Goal: Complete application form: Complete application form

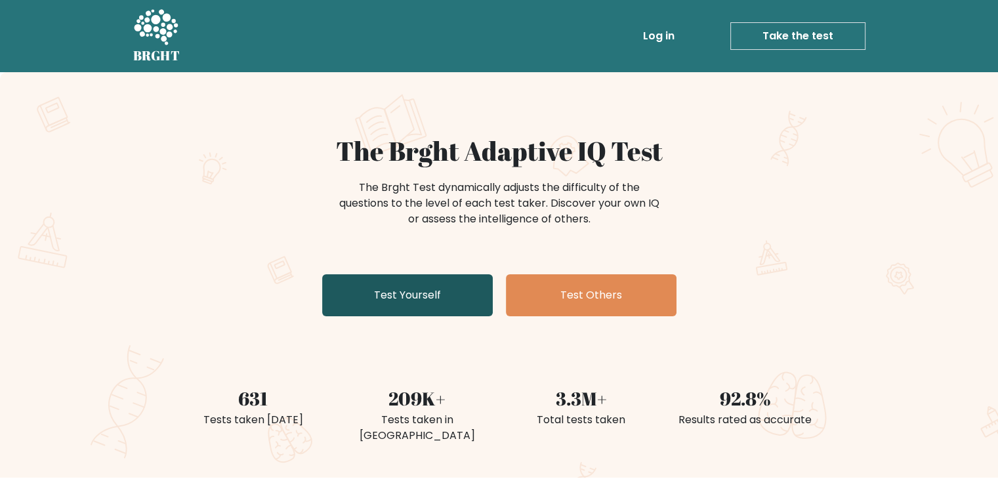
click at [415, 293] on link "Test Yourself" at bounding box center [407, 295] width 171 height 42
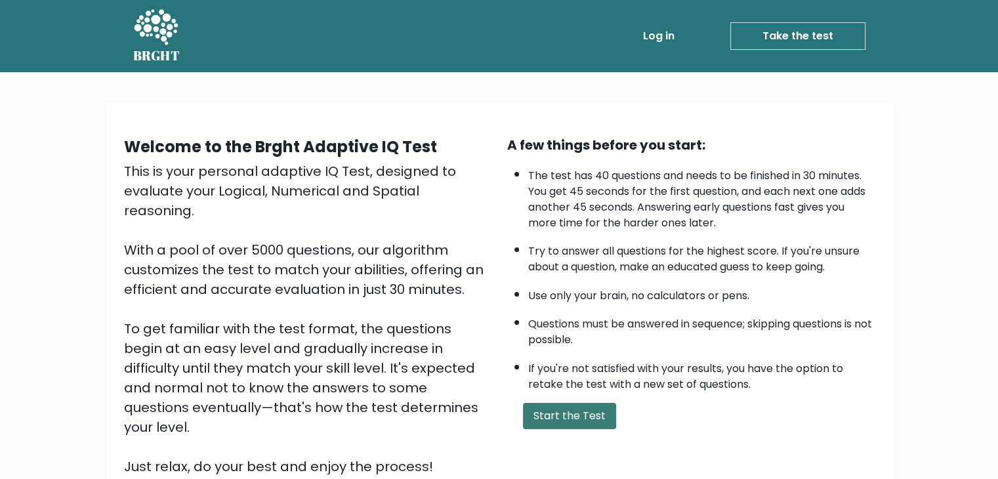
click at [566, 412] on button "Start the Test" at bounding box center [569, 416] width 93 height 26
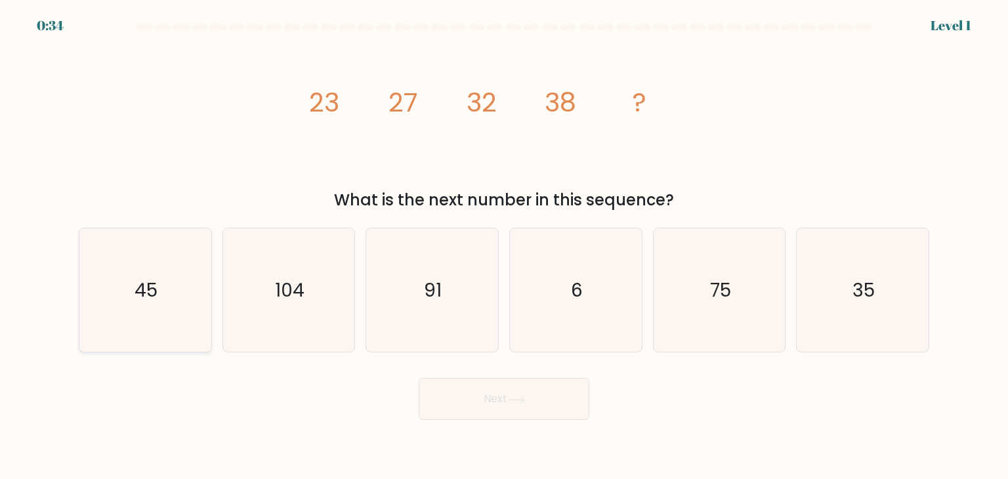
click at [137, 281] on text "45" at bounding box center [146, 290] width 23 height 26
click at [504, 246] on input "a. 45" at bounding box center [504, 243] width 1 height 7
radio input "true"
click at [488, 413] on button "Next" at bounding box center [504, 399] width 171 height 42
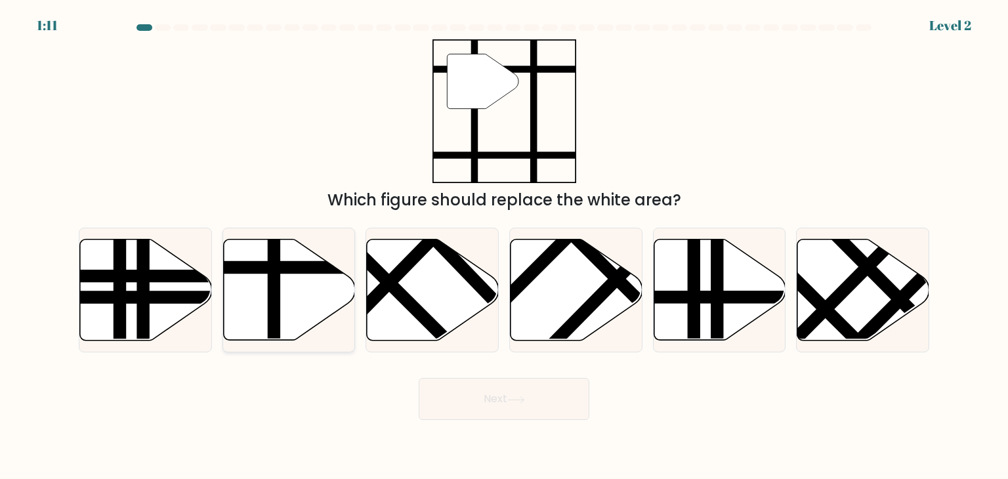
click at [294, 295] on icon at bounding box center [289, 290] width 132 height 101
click at [504, 246] on input "b." at bounding box center [504, 243] width 1 height 7
radio input "true"
click at [503, 402] on button "Next" at bounding box center [504, 399] width 171 height 42
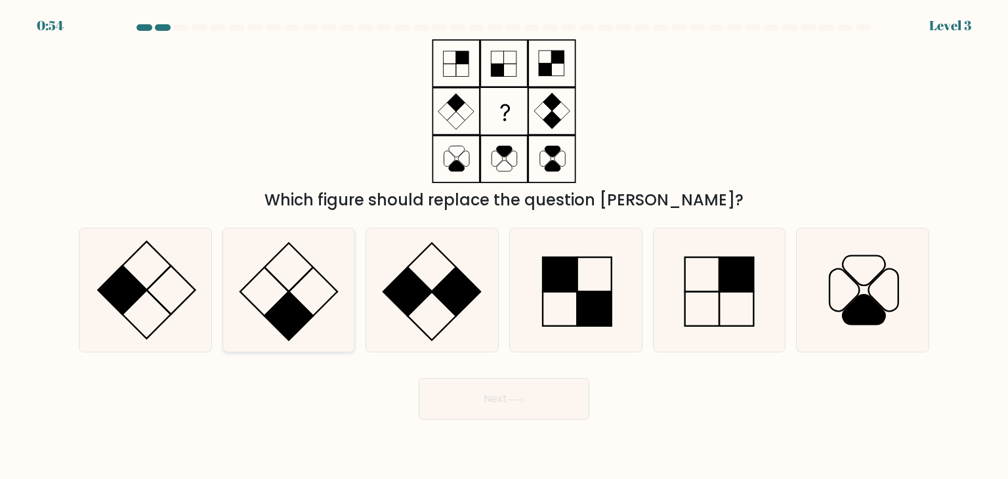
click at [312, 287] on icon at bounding box center [288, 289] width 123 height 123
click at [504, 246] on input "b." at bounding box center [504, 243] width 1 height 7
radio input "true"
click at [449, 297] on rect at bounding box center [457, 292] width 49 height 49
click at [504, 246] on input "c." at bounding box center [504, 243] width 1 height 7
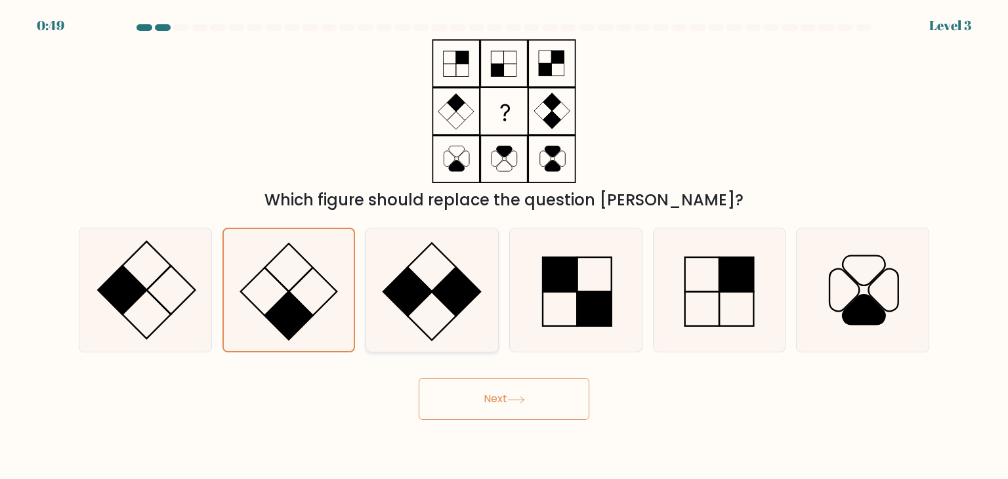
radio input "true"
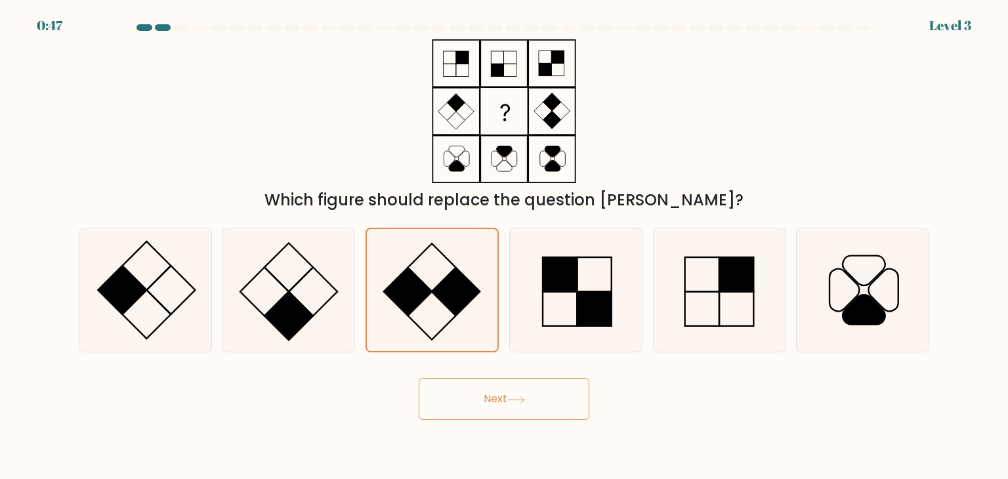
click at [542, 382] on button "Next" at bounding box center [504, 399] width 171 height 42
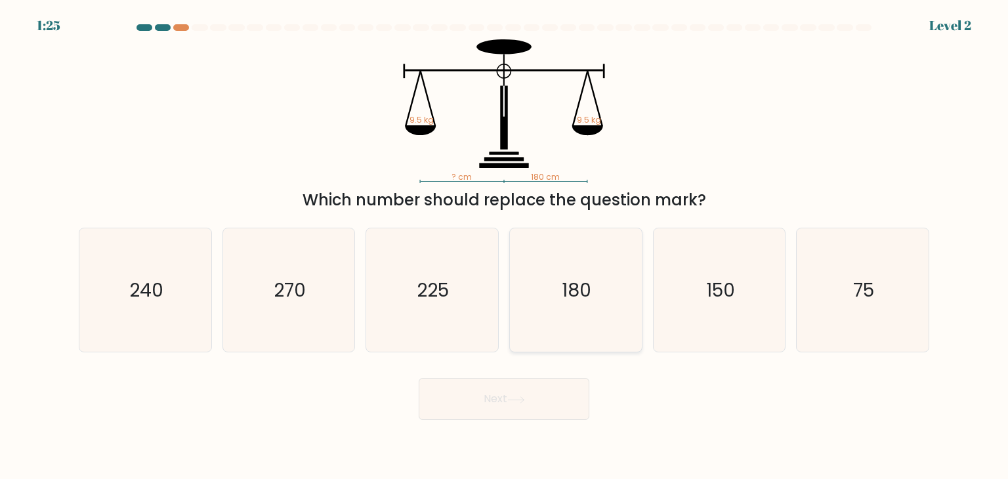
click at [555, 272] on icon "180" at bounding box center [575, 289] width 123 height 123
click at [505, 246] on input "d. 180" at bounding box center [504, 243] width 1 height 7
radio input "true"
click at [504, 406] on button "Next" at bounding box center [504, 399] width 171 height 42
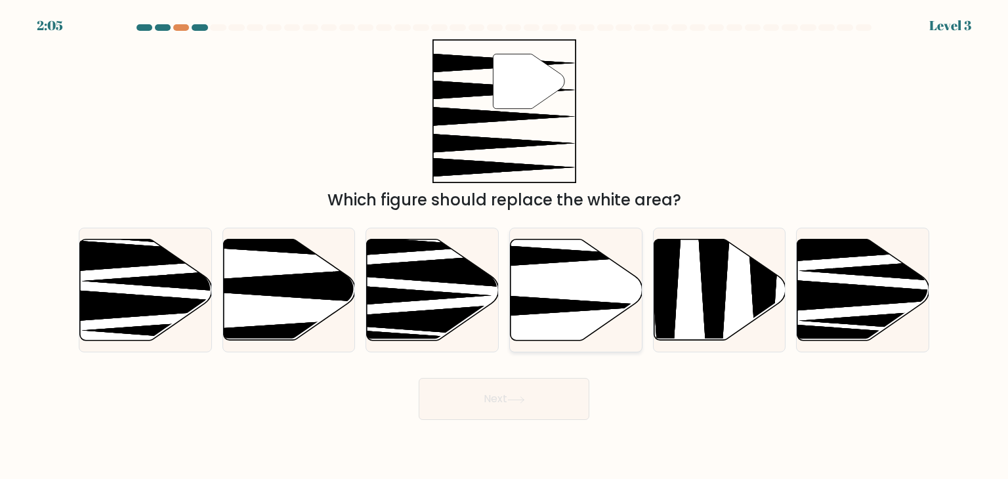
click at [570, 293] on icon at bounding box center [577, 290] width 132 height 101
click at [505, 246] on input "d." at bounding box center [504, 243] width 1 height 7
radio input "true"
click at [555, 381] on button "Next" at bounding box center [504, 399] width 171 height 42
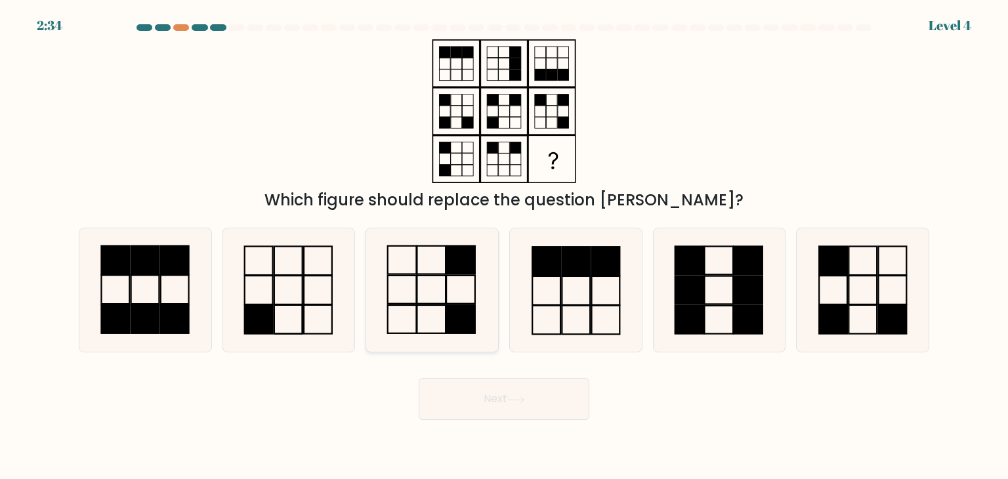
click at [410, 297] on icon at bounding box center [431, 289] width 123 height 123
click at [504, 246] on input "c." at bounding box center [504, 243] width 1 height 7
radio input "true"
click at [491, 400] on button "Next" at bounding box center [504, 399] width 171 height 42
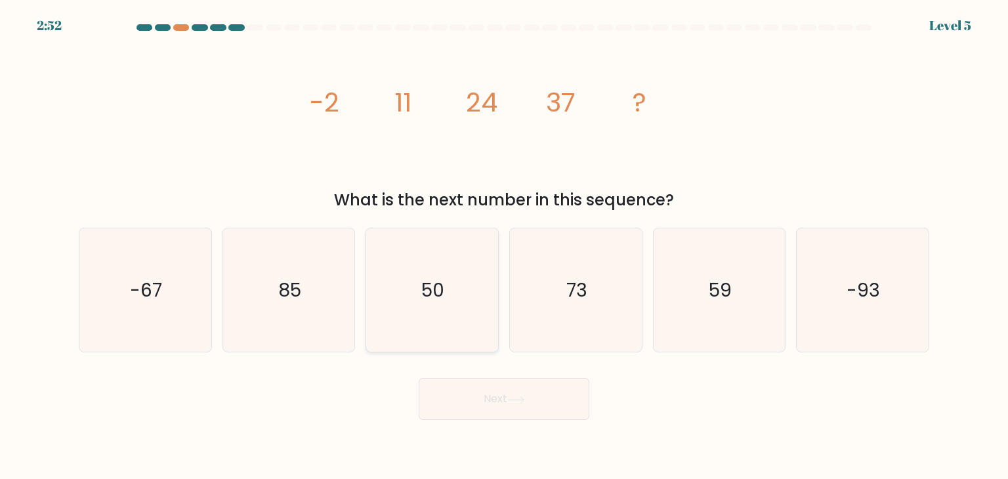
click at [418, 297] on icon "50" at bounding box center [431, 289] width 123 height 123
click at [504, 246] on input "c. 50" at bounding box center [504, 243] width 1 height 7
radio input "true"
click at [538, 411] on button "Next" at bounding box center [504, 399] width 171 height 42
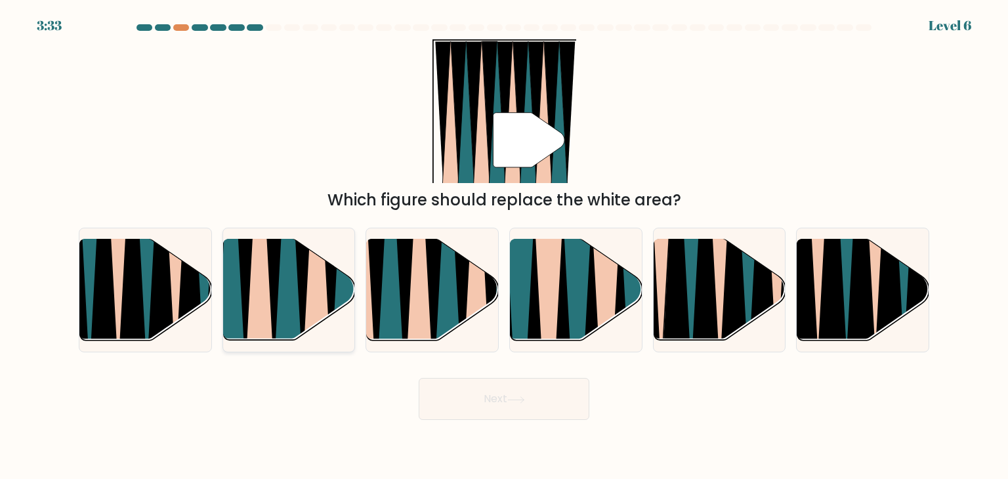
click at [280, 301] on icon at bounding box center [288, 240] width 30 height 264
click at [504, 246] on input "b." at bounding box center [504, 243] width 1 height 7
radio input "true"
click at [512, 395] on button "Next" at bounding box center [504, 399] width 171 height 42
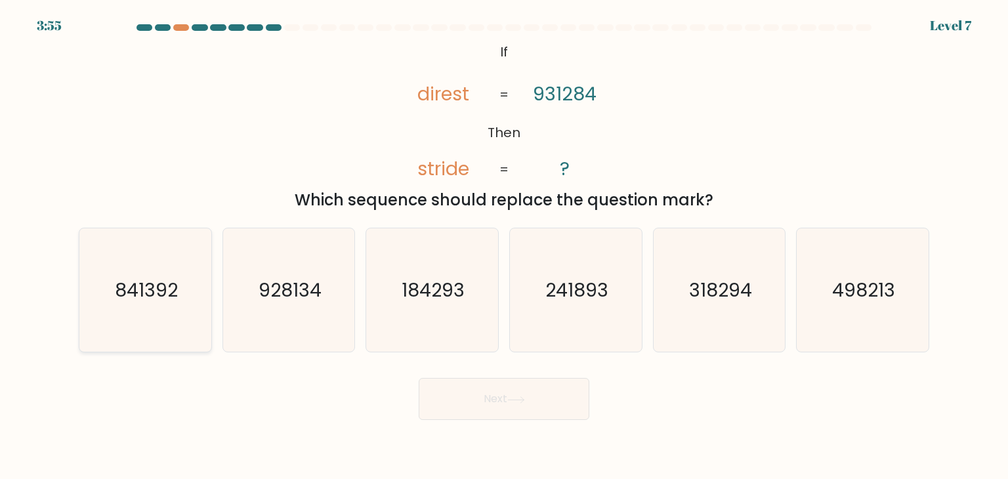
click at [172, 305] on icon "841392" at bounding box center [144, 289] width 123 height 123
click at [504, 246] on input "a. 841392" at bounding box center [504, 243] width 1 height 7
radio input "true"
click at [473, 379] on button "Next" at bounding box center [504, 399] width 171 height 42
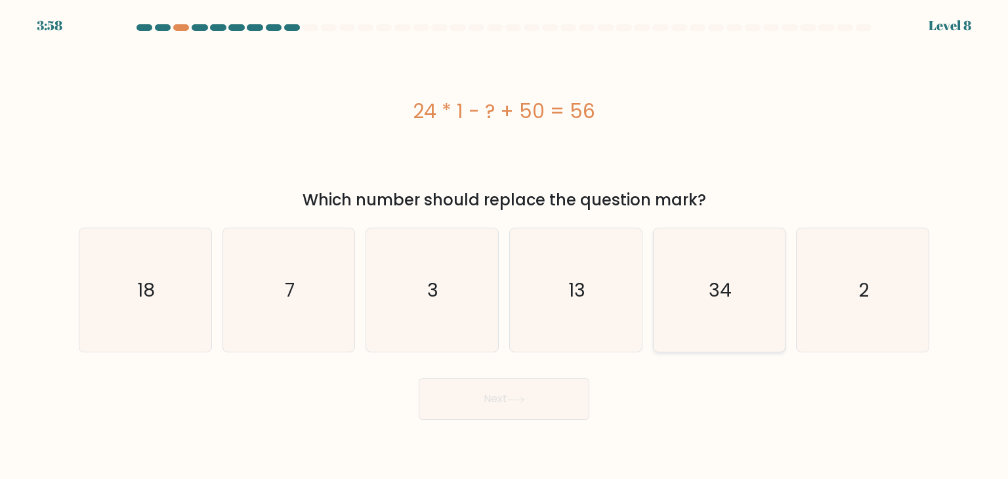
click at [701, 307] on icon "34" at bounding box center [719, 289] width 123 height 123
click at [505, 246] on input "e. 34" at bounding box center [504, 243] width 1 height 7
radio input "true"
click at [510, 395] on button "Next" at bounding box center [504, 399] width 171 height 42
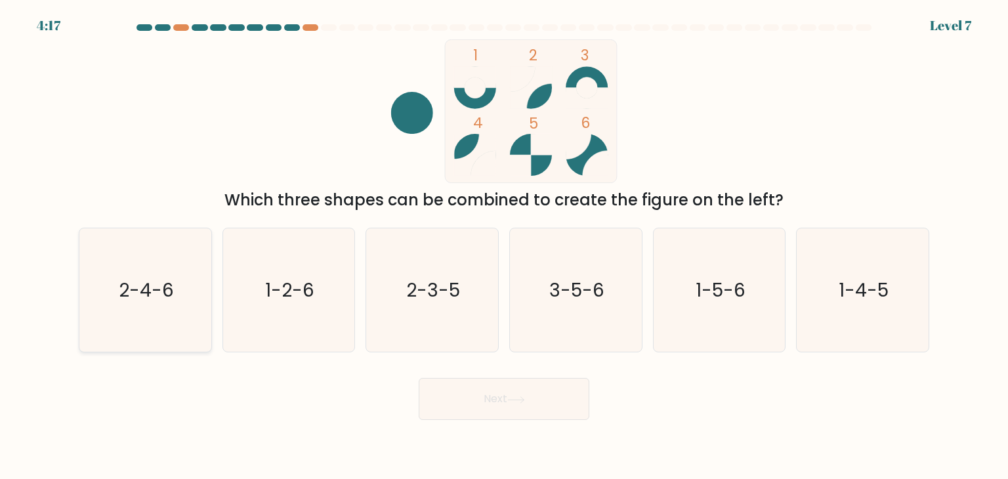
click at [135, 270] on icon "2-4-6" at bounding box center [144, 289] width 123 height 123
click at [504, 246] on input "a. 2-4-6" at bounding box center [504, 243] width 1 height 7
radio input "true"
click at [454, 400] on button "Next" at bounding box center [504, 399] width 171 height 42
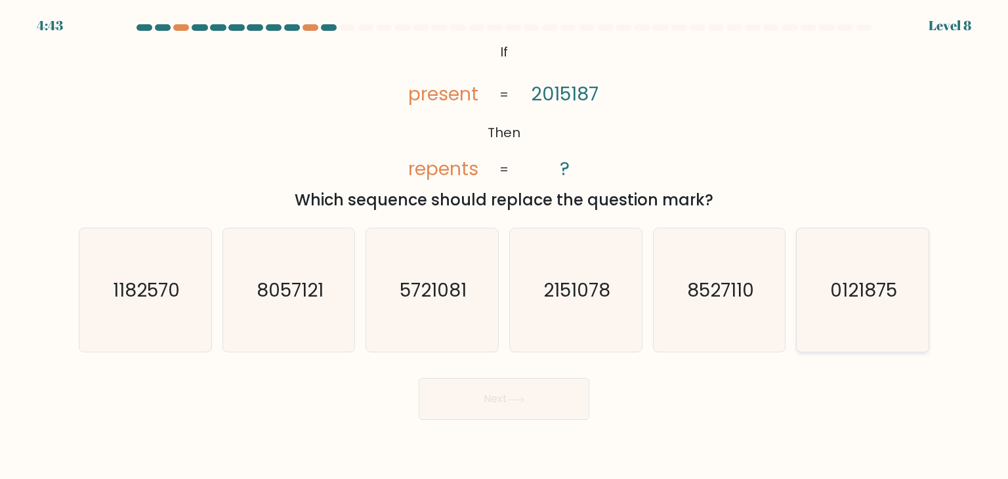
drag, startPoint x: 853, startPoint y: 284, endPoint x: 845, endPoint y: 285, distance: 7.3
click at [853, 284] on text "0121875" at bounding box center [863, 290] width 67 height 26
click at [869, 258] on icon "0121875" at bounding box center [862, 289] width 123 height 123
click at [505, 246] on input "f. 0121875" at bounding box center [504, 243] width 1 height 7
radio input "true"
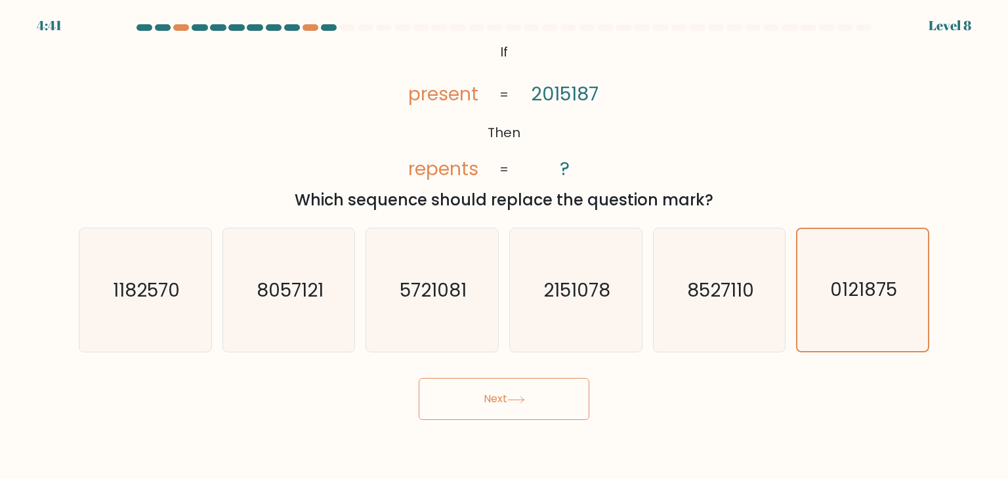
click at [543, 396] on button "Next" at bounding box center [504, 399] width 171 height 42
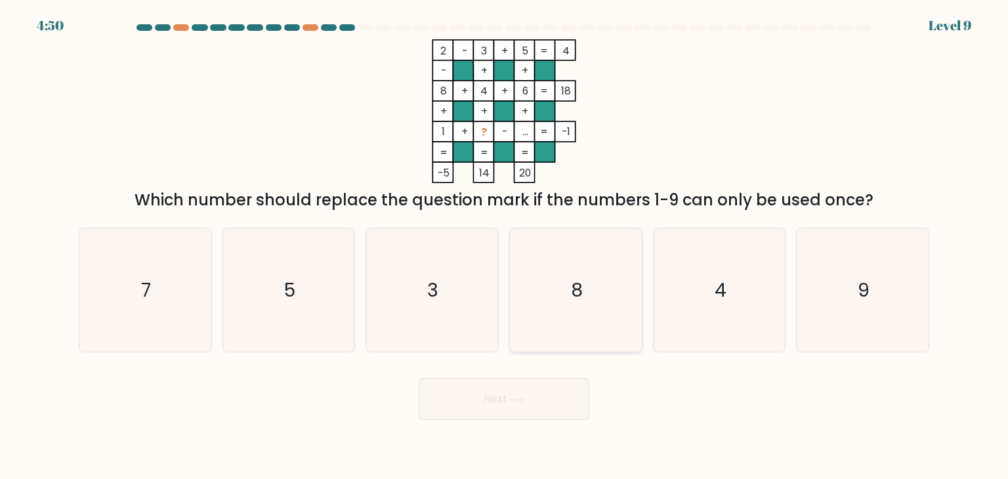
click at [550, 262] on icon "8" at bounding box center [575, 289] width 123 height 123
click at [505, 246] on input "d. 8" at bounding box center [504, 243] width 1 height 7
radio input "true"
click at [527, 392] on button "Next" at bounding box center [504, 399] width 171 height 42
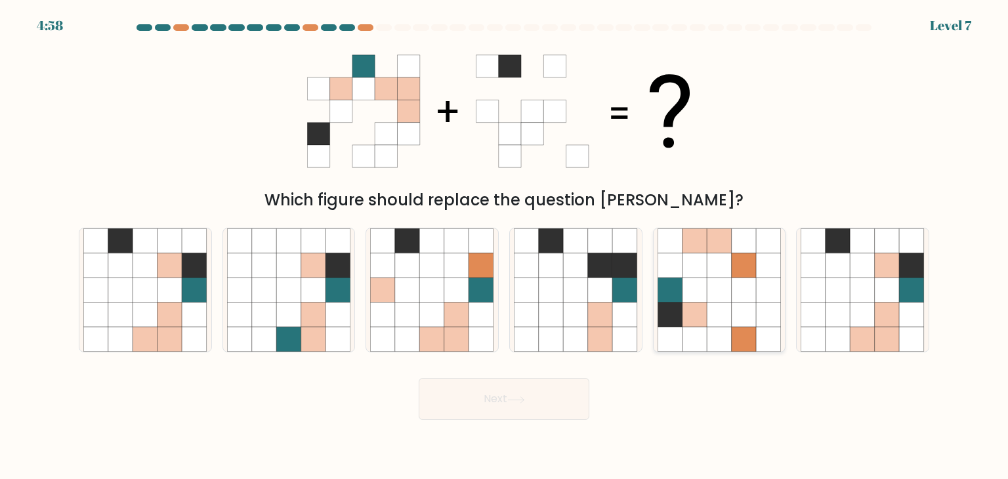
click at [718, 279] on icon at bounding box center [719, 290] width 25 height 25
click at [505, 246] on input "e." at bounding box center [504, 243] width 1 height 7
radio input "true"
click at [194, 291] on icon at bounding box center [194, 290] width 25 height 25
click at [504, 246] on input "a." at bounding box center [504, 243] width 1 height 7
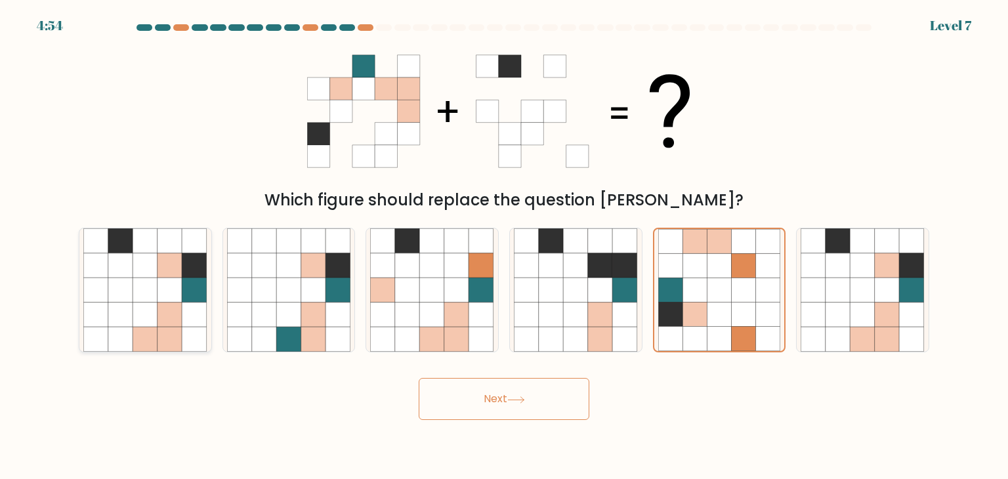
radio input "true"
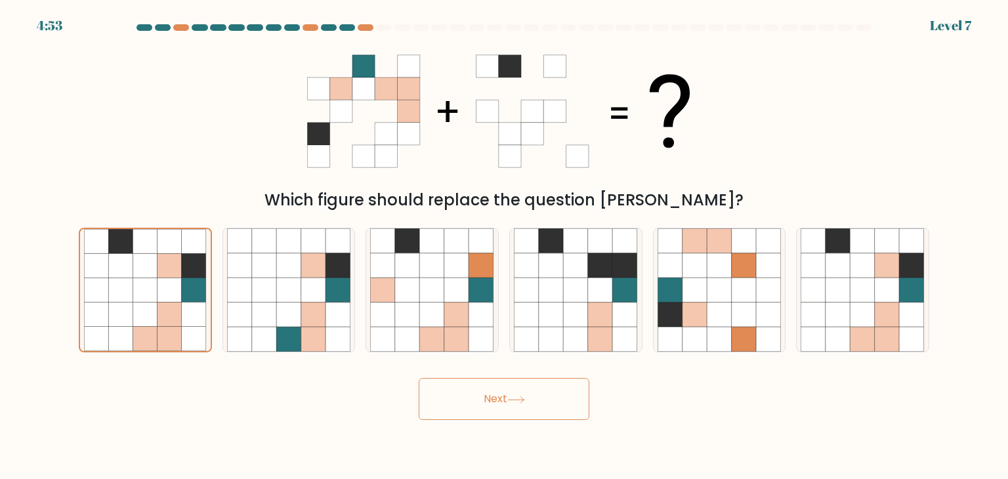
click at [522, 397] on icon at bounding box center [516, 399] width 18 height 7
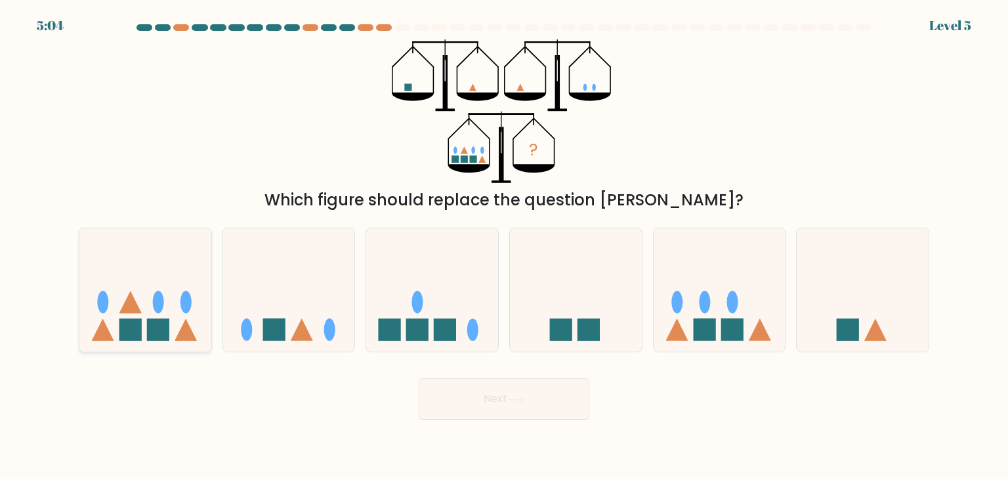
click at [167, 333] on rect at bounding box center [158, 330] width 22 height 22
click at [504, 246] on input "a." at bounding box center [504, 243] width 1 height 7
radio input "true"
click at [493, 396] on button "Next" at bounding box center [504, 399] width 171 height 42
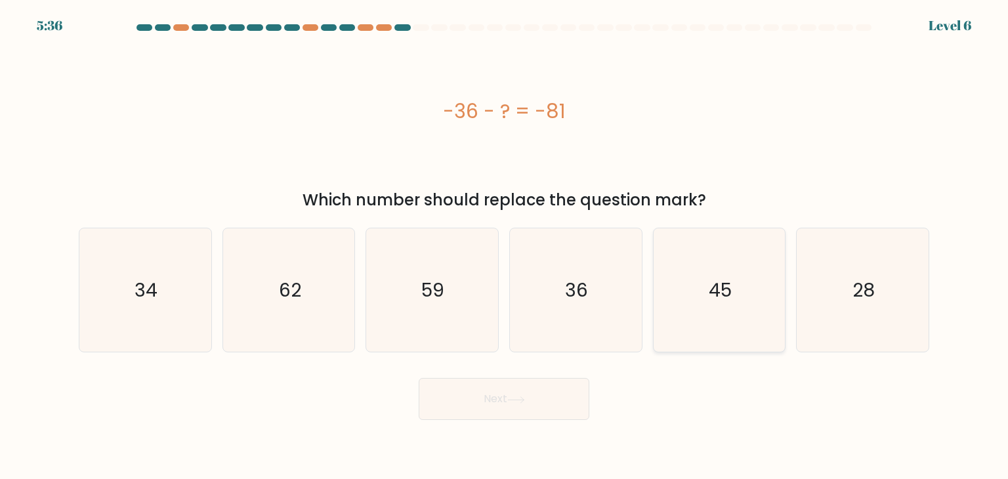
click at [712, 304] on icon "45" at bounding box center [719, 289] width 123 height 123
click at [505, 246] on input "e. 45" at bounding box center [504, 243] width 1 height 7
radio input "true"
click at [522, 401] on icon at bounding box center [516, 399] width 18 height 7
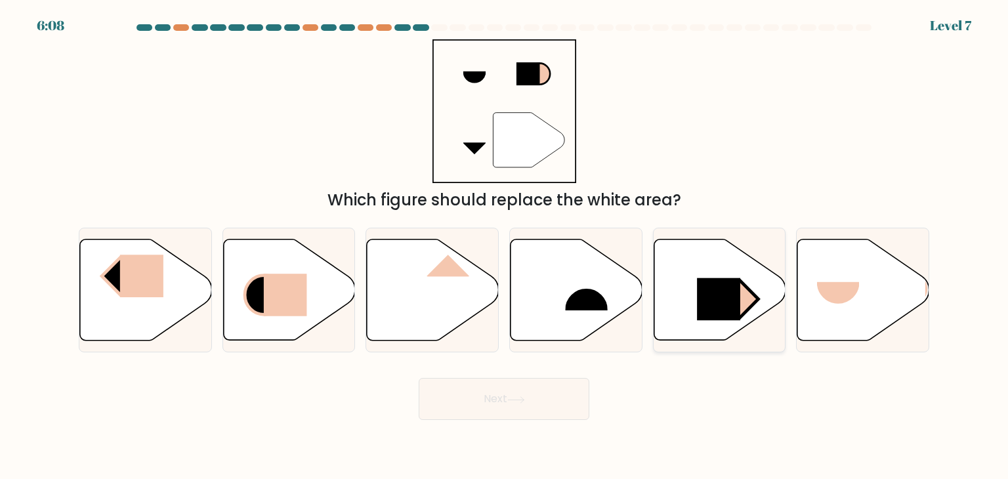
click at [684, 293] on icon at bounding box center [720, 290] width 132 height 101
click at [505, 246] on input "e." at bounding box center [504, 243] width 1 height 7
radio input "true"
click at [557, 395] on button "Next" at bounding box center [504, 399] width 171 height 42
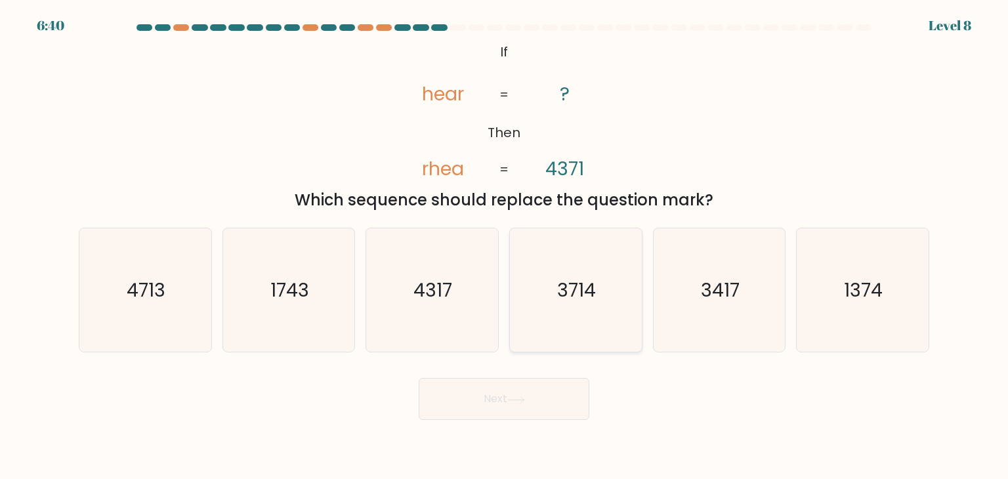
click at [575, 313] on icon "3714" at bounding box center [575, 289] width 123 height 123
click at [505, 246] on input "d. 3714" at bounding box center [504, 243] width 1 height 7
radio input "true"
click at [541, 399] on button "Next" at bounding box center [504, 399] width 171 height 42
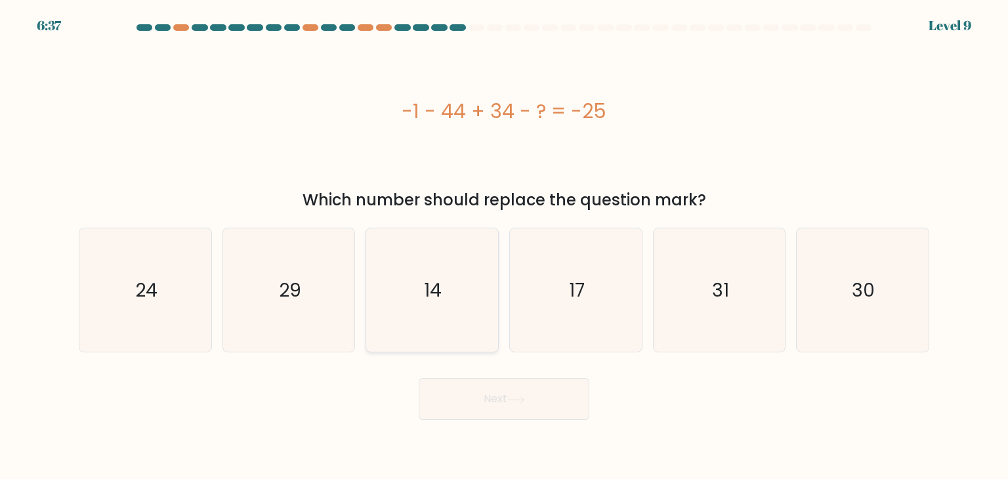
click at [449, 291] on icon "14" at bounding box center [431, 289] width 123 height 123
click at [504, 246] on input "c. 14" at bounding box center [504, 243] width 1 height 7
radio input "true"
click at [504, 399] on button "Next" at bounding box center [504, 399] width 171 height 42
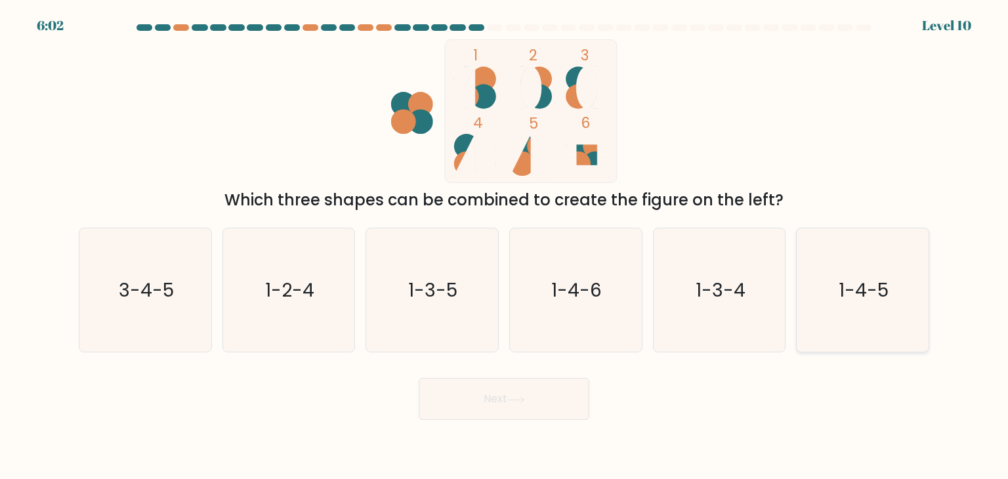
click at [858, 279] on text "1-4-5" at bounding box center [864, 290] width 50 height 26
click at [505, 246] on input "f. 1-4-5" at bounding box center [504, 243] width 1 height 7
radio input "true"
click at [507, 404] on button "Next" at bounding box center [504, 399] width 171 height 42
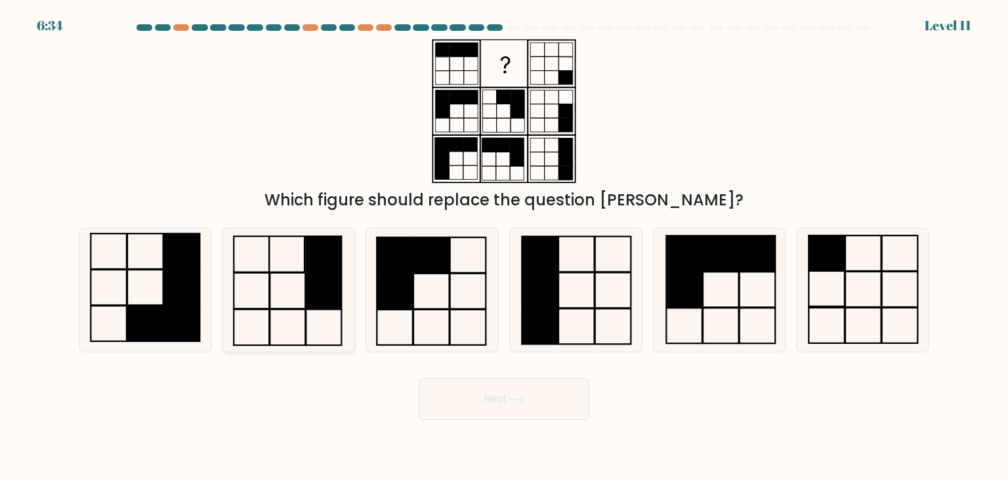
click at [316, 282] on rect at bounding box center [323, 291] width 35 height 36
click at [504, 246] on input "b." at bounding box center [504, 243] width 1 height 7
radio input "true"
click at [487, 408] on button "Next" at bounding box center [504, 399] width 171 height 42
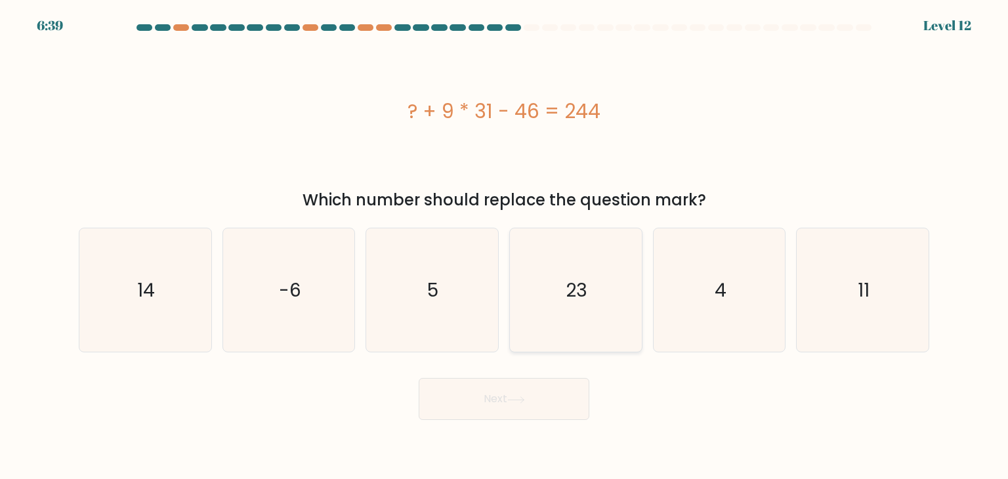
click at [559, 313] on icon "23" at bounding box center [575, 289] width 123 height 123
click at [505, 246] on input "d. 23" at bounding box center [504, 243] width 1 height 7
radio input "true"
click at [514, 376] on div "Next" at bounding box center [504, 394] width 866 height 52
click at [513, 384] on button "Next" at bounding box center [504, 399] width 171 height 42
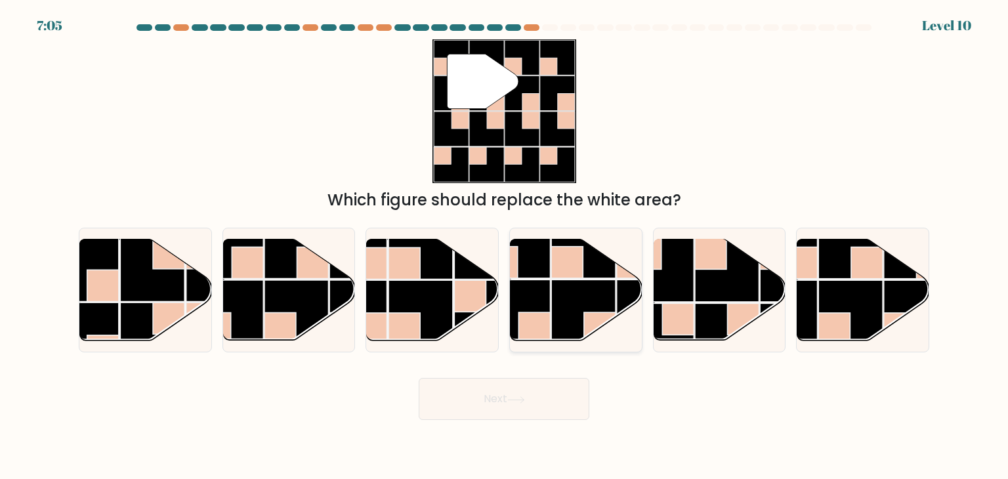
click at [570, 295] on rect at bounding box center [583, 312] width 64 height 64
click at [505, 246] on input "d." at bounding box center [504, 243] width 1 height 7
radio input "true"
click at [528, 406] on button "Next" at bounding box center [504, 399] width 171 height 42
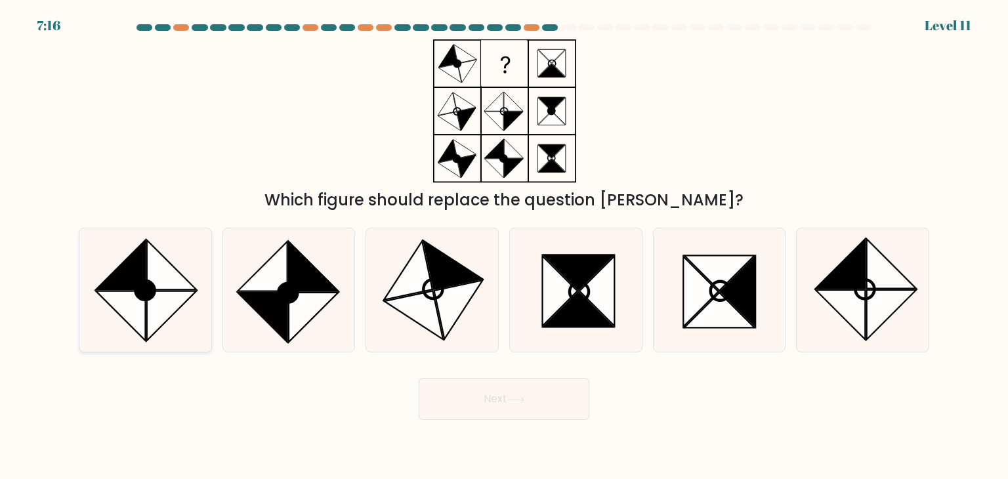
click at [163, 295] on icon at bounding box center [172, 316] width 50 height 50
click at [504, 246] on input "a." at bounding box center [504, 243] width 1 height 7
radio input "true"
click at [487, 398] on button "Next" at bounding box center [504, 399] width 171 height 42
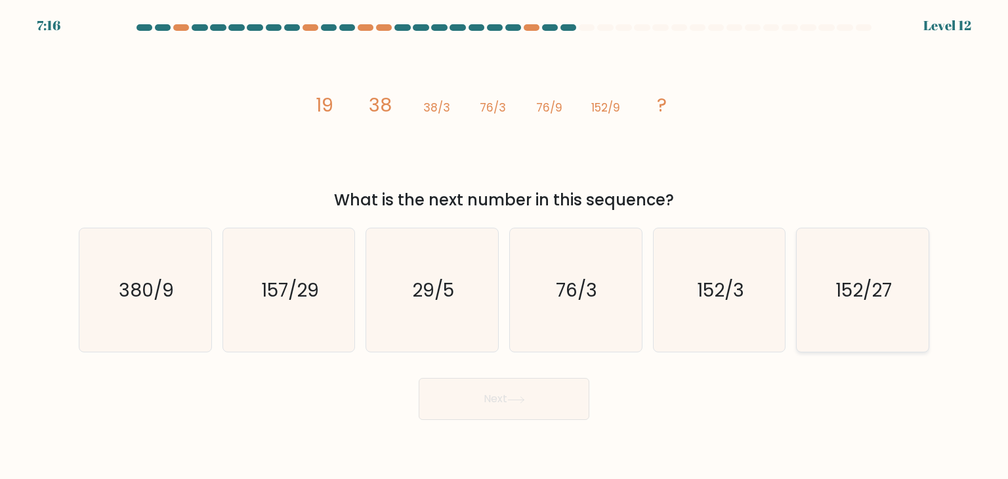
click at [837, 306] on icon "152/27" at bounding box center [862, 289] width 123 height 123
click at [505, 246] on input "f. 152/27" at bounding box center [504, 243] width 1 height 7
radio input "true"
click at [473, 402] on button "Next" at bounding box center [504, 399] width 171 height 42
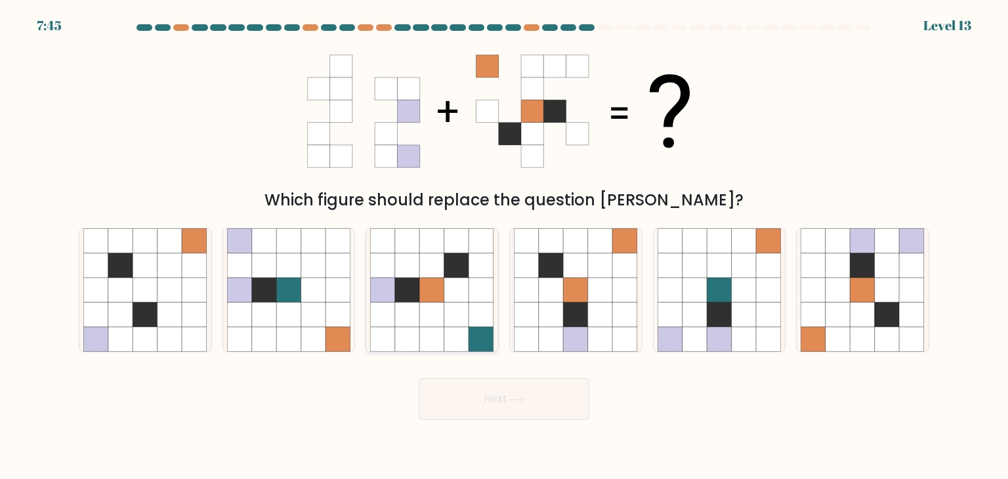
click at [431, 273] on icon at bounding box center [432, 265] width 25 height 25
click at [504, 246] on input "c." at bounding box center [504, 243] width 1 height 7
radio input "true"
click at [522, 409] on button "Next" at bounding box center [504, 399] width 171 height 42
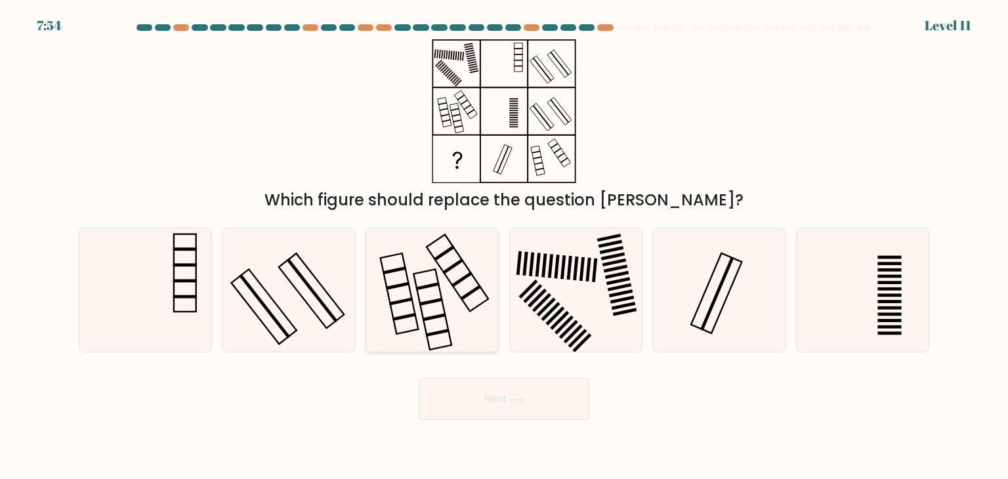
click at [459, 262] on rect at bounding box center [454, 267] width 22 height 16
click at [504, 246] on input "c." at bounding box center [504, 243] width 1 height 7
radio input "true"
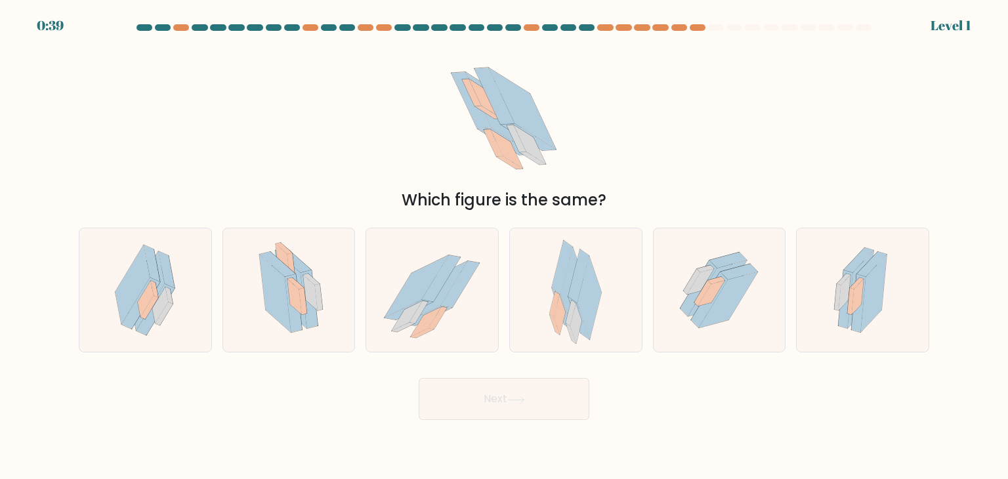
drag, startPoint x: 0, startPoint y: 0, endPoint x: 467, endPoint y: 280, distance: 544.5
click at [424, 278] on icon at bounding box center [417, 286] width 64 height 62
click at [504, 246] on input "c." at bounding box center [504, 243] width 1 height 7
radio input "true"
click at [424, 278] on icon at bounding box center [416, 286] width 63 height 62
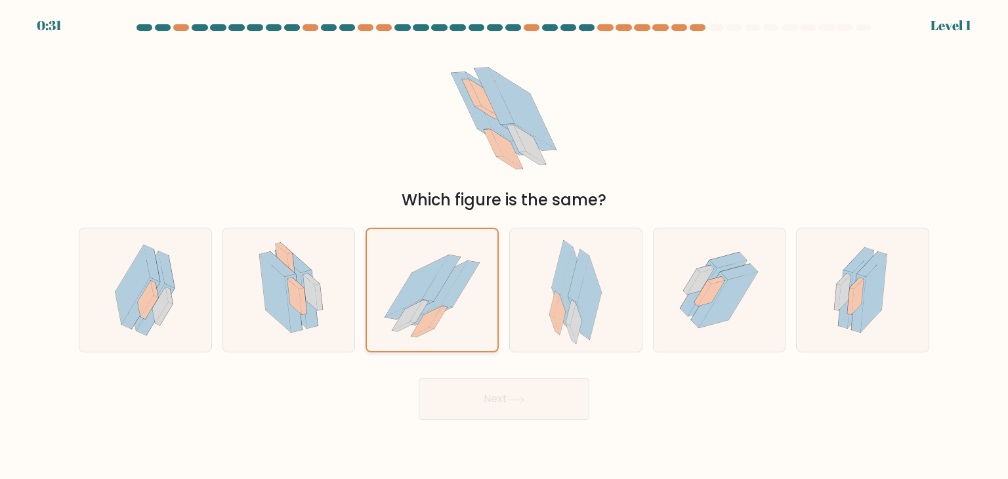
click at [504, 246] on input "c." at bounding box center [504, 243] width 1 height 7
click at [302, 305] on icon at bounding box center [303, 301] width 8 height 26
click at [504, 246] on input "b." at bounding box center [504, 243] width 1 height 7
radio input "true"
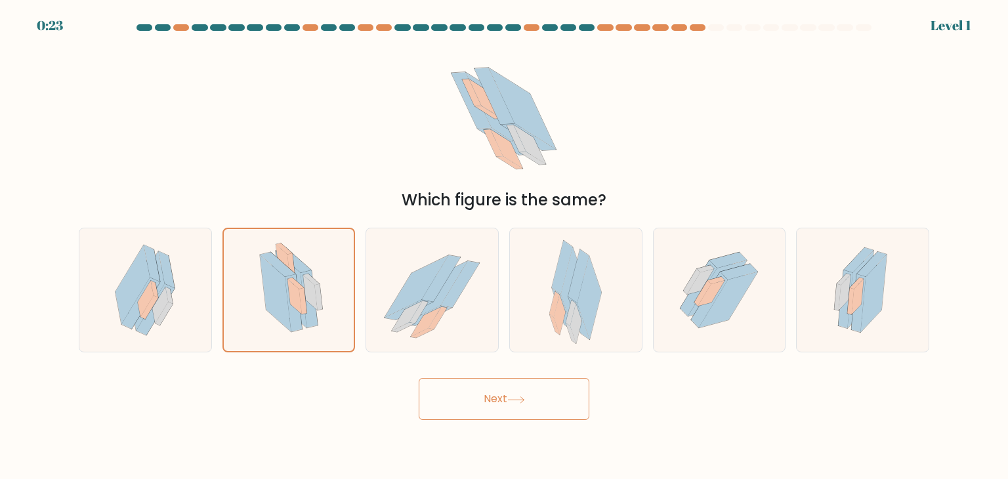
click at [551, 386] on button "Next" at bounding box center [504, 399] width 171 height 42
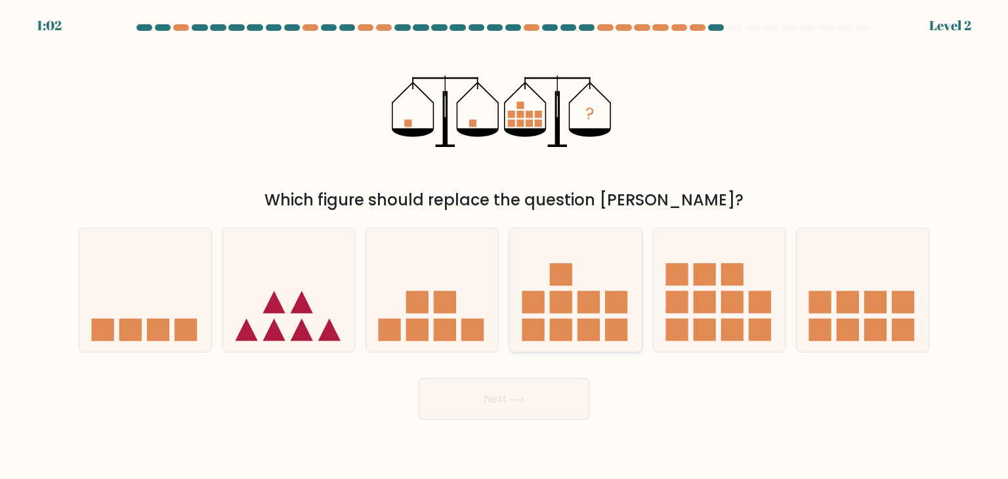
click at [572, 305] on icon at bounding box center [576, 290] width 132 height 109
click at [505, 246] on input "d." at bounding box center [504, 243] width 1 height 7
radio input "true"
click at [534, 375] on div "Next" at bounding box center [504, 394] width 866 height 52
click at [537, 388] on button "Next" at bounding box center [504, 399] width 171 height 42
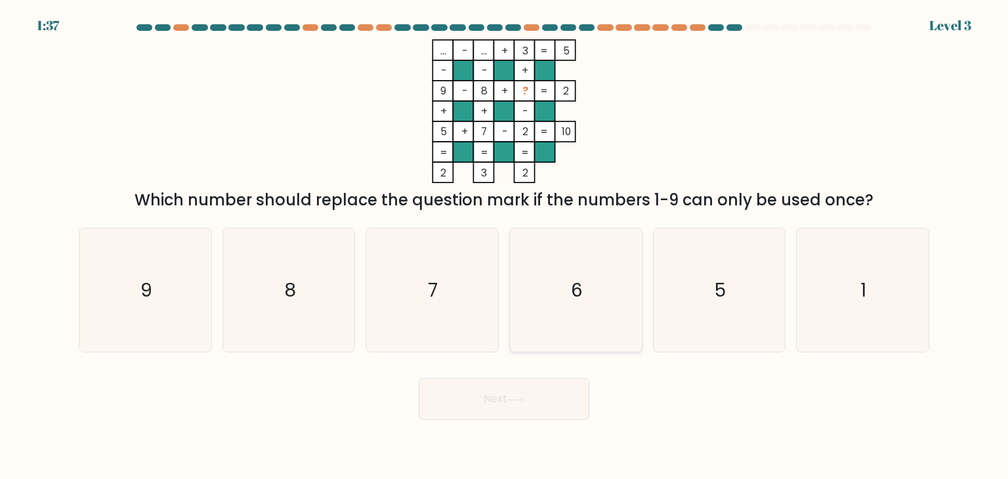
click at [575, 295] on text "6" at bounding box center [577, 290] width 12 height 26
click at [505, 246] on input "d. 6" at bounding box center [504, 243] width 1 height 7
radio input "true"
click at [543, 358] on form at bounding box center [504, 222] width 1008 height 396
click at [536, 392] on button "Next" at bounding box center [504, 399] width 171 height 42
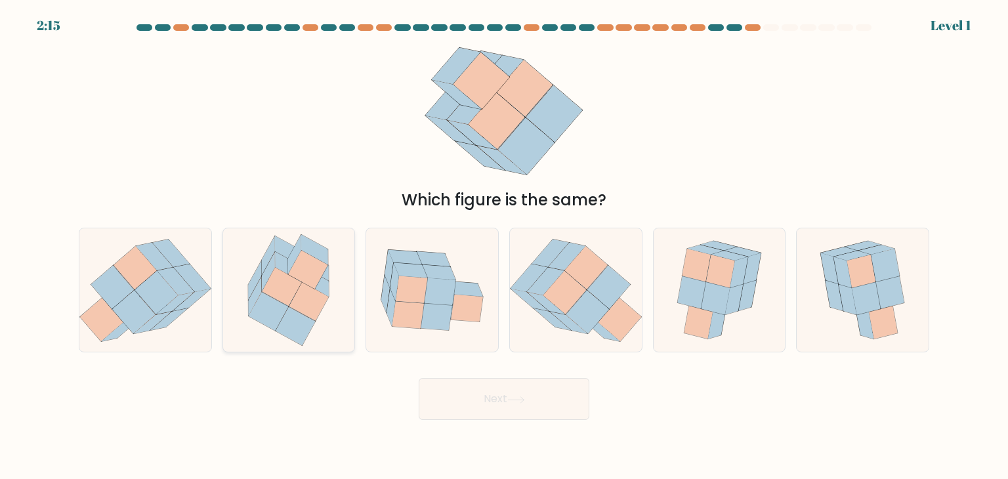
click at [277, 261] on icon at bounding box center [288, 267] width 27 height 30
click at [504, 246] on input "b." at bounding box center [504, 243] width 1 height 7
radio input "true"
click at [546, 387] on button "Next" at bounding box center [504, 399] width 171 height 42
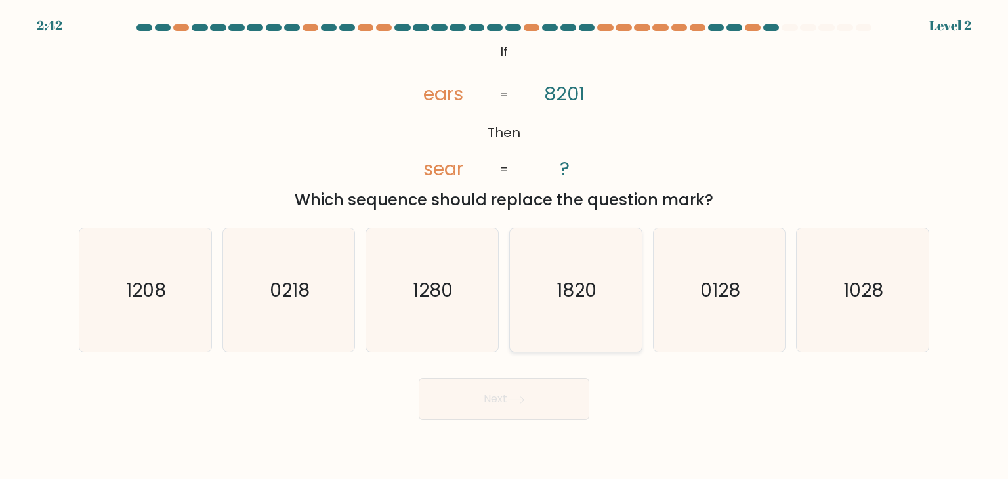
click at [557, 309] on icon "1820" at bounding box center [575, 289] width 123 height 123
click at [505, 246] on input "d. 1820" at bounding box center [504, 243] width 1 height 7
radio input "true"
click at [520, 421] on body "2:42 Level 2 If" at bounding box center [504, 239] width 1008 height 479
click at [520, 411] on button "Next" at bounding box center [504, 399] width 171 height 42
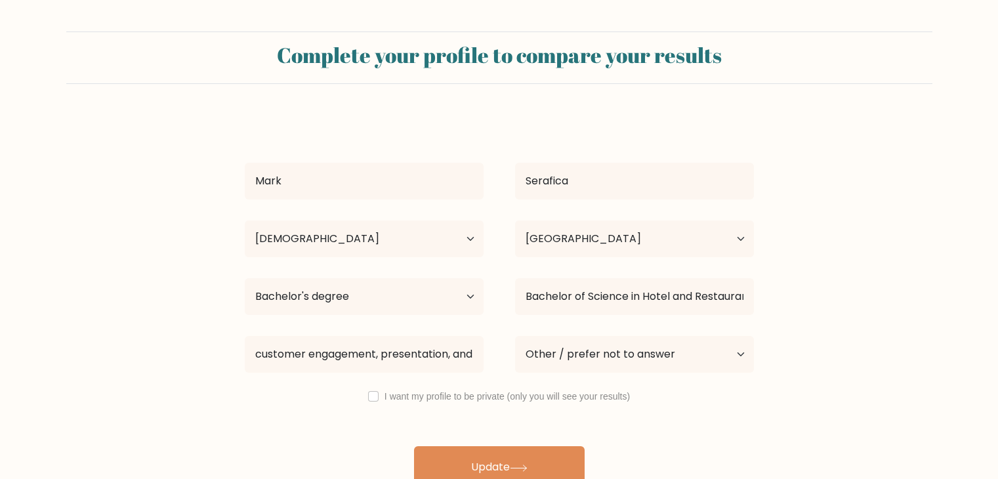
select select "25_34"
select select "PH"
select select "bachelors_degree"
select select "other"
